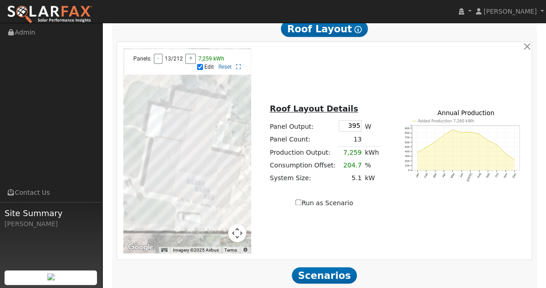
scroll to position [815, 0]
click at [167, 168] on div at bounding box center [187, 150] width 128 height 205
click at [168, 165] on div at bounding box center [187, 150] width 128 height 205
click at [206, 183] on div at bounding box center [187, 150] width 128 height 205
click at [207, 185] on div at bounding box center [187, 150] width 128 height 205
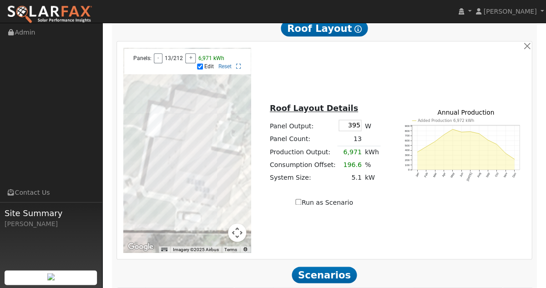
click at [214, 187] on div at bounding box center [187, 150] width 128 height 205
click at [205, 193] on div at bounding box center [187, 150] width 128 height 205
click at [206, 191] on div at bounding box center [187, 150] width 128 height 205
click at [301, 205] on input "Run as Scenario" at bounding box center [298, 202] width 6 height 6
checkbox input "true"
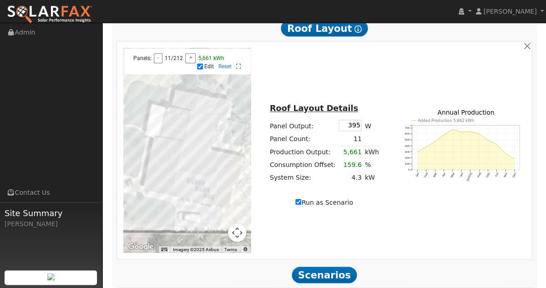
type input "5661"
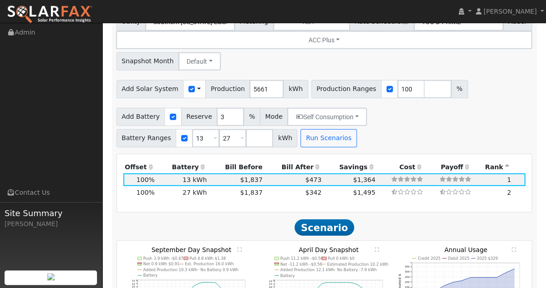
scroll to position [1094, 0]
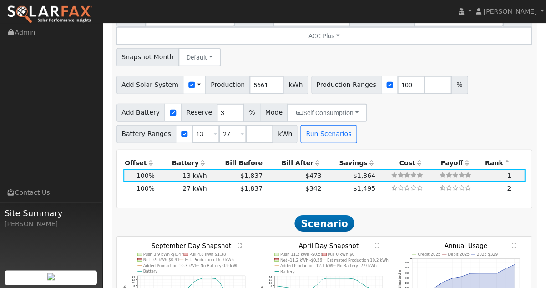
click at [332, 215] on span "Scenario" at bounding box center [324, 223] width 60 height 16
click at [321, 125] on button "Run Scenarios" at bounding box center [328, 134] width 56 height 18
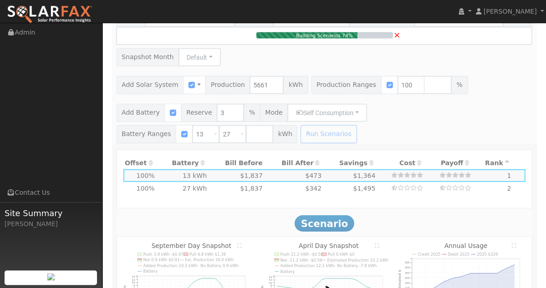
type input "$12,900"
type input "$9,330"
type input "4.3"
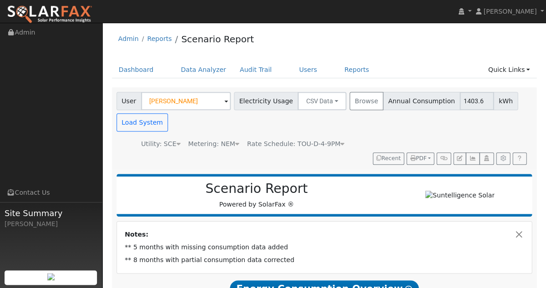
scroll to position [0, 0]
